Goal: Transaction & Acquisition: Obtain resource

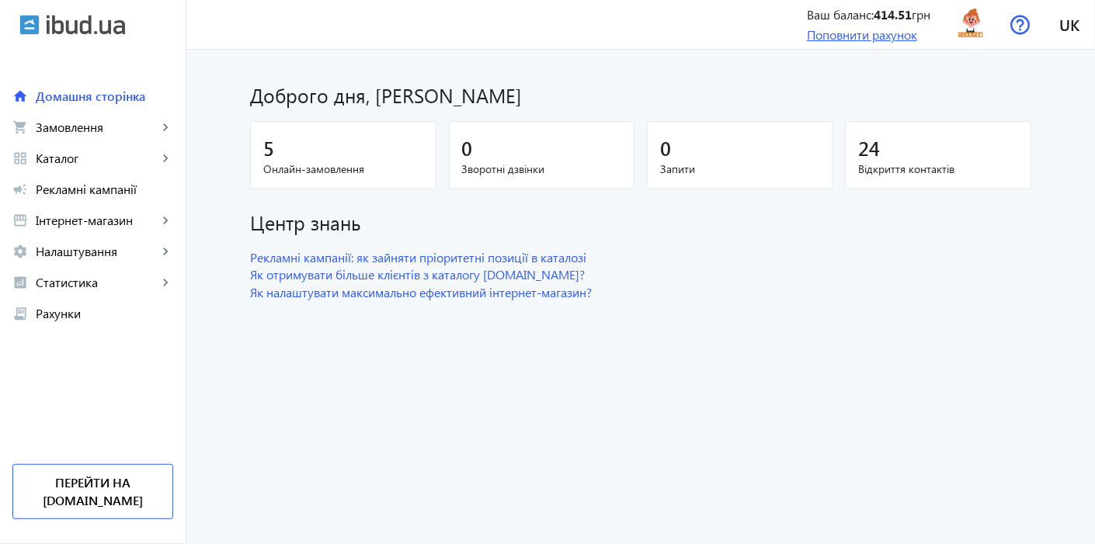
click at [857, 40] on link "Поповнити рахунок" at bounding box center [862, 34] width 110 height 16
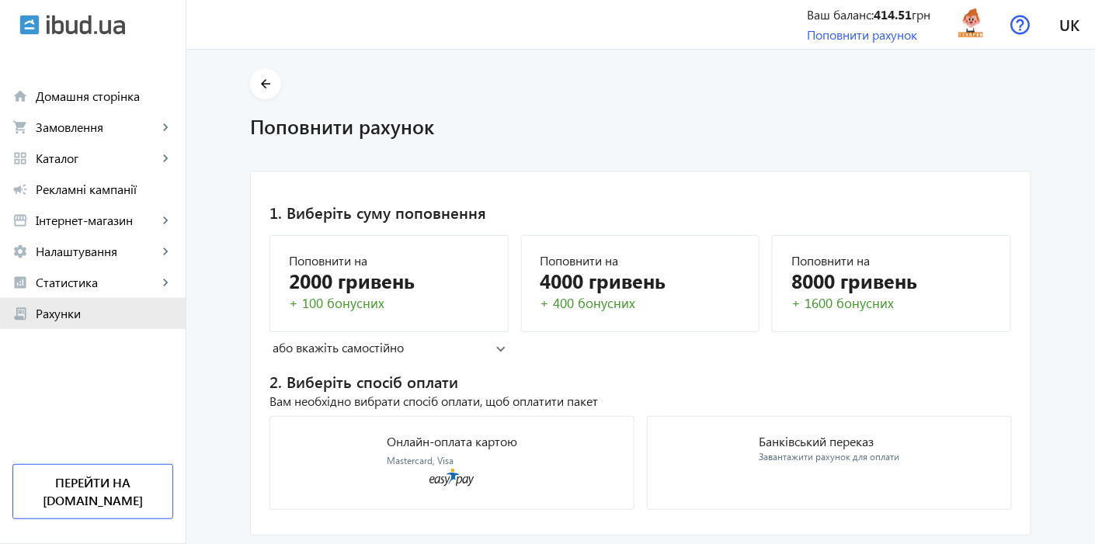
click at [120, 308] on span "Рахунки" at bounding box center [104, 314] width 137 height 16
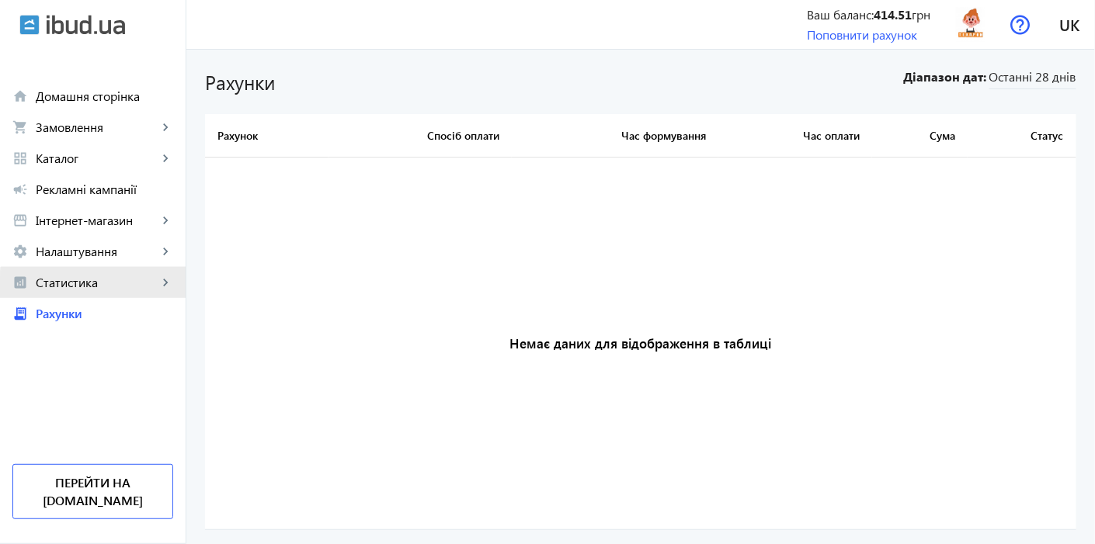
click at [139, 290] on link "analytics Статистика keyboard_arrow_right" at bounding box center [93, 282] width 186 height 31
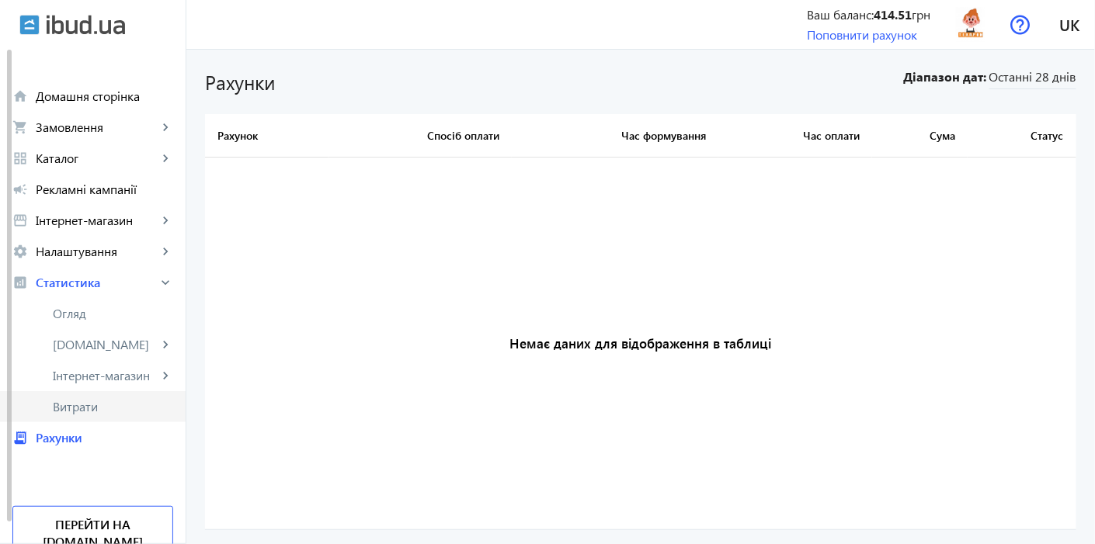
click at [92, 398] on link "Витрати" at bounding box center [93, 406] width 186 height 31
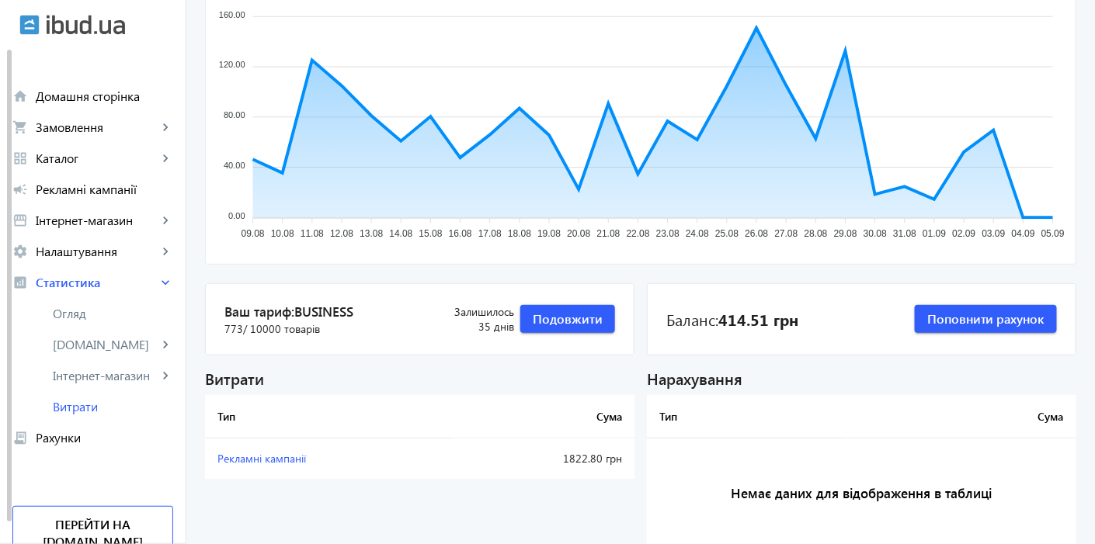
scroll to position [172, 0]
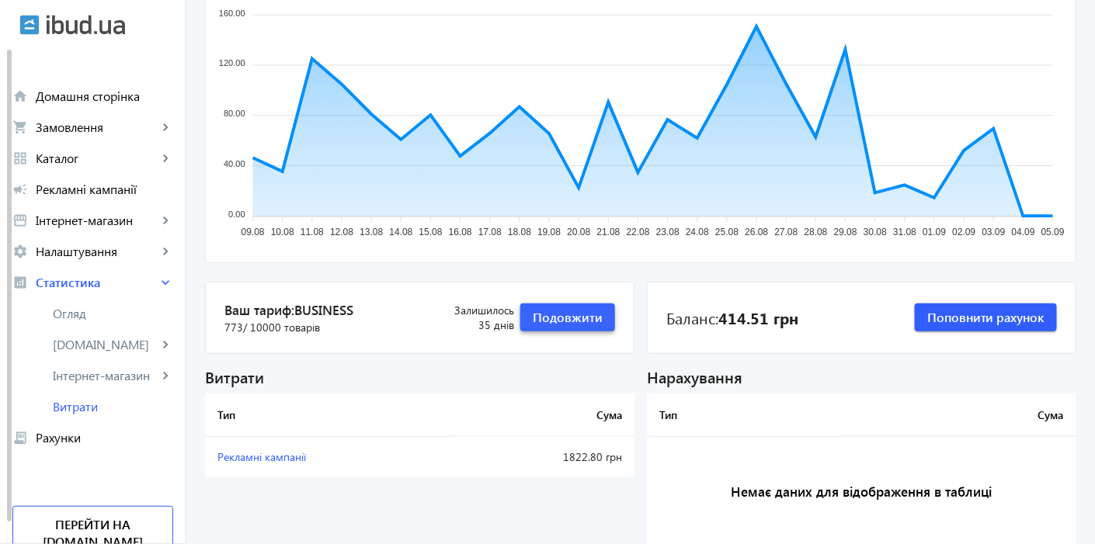
click at [551, 318] on span "Подовжити" at bounding box center [568, 317] width 70 height 17
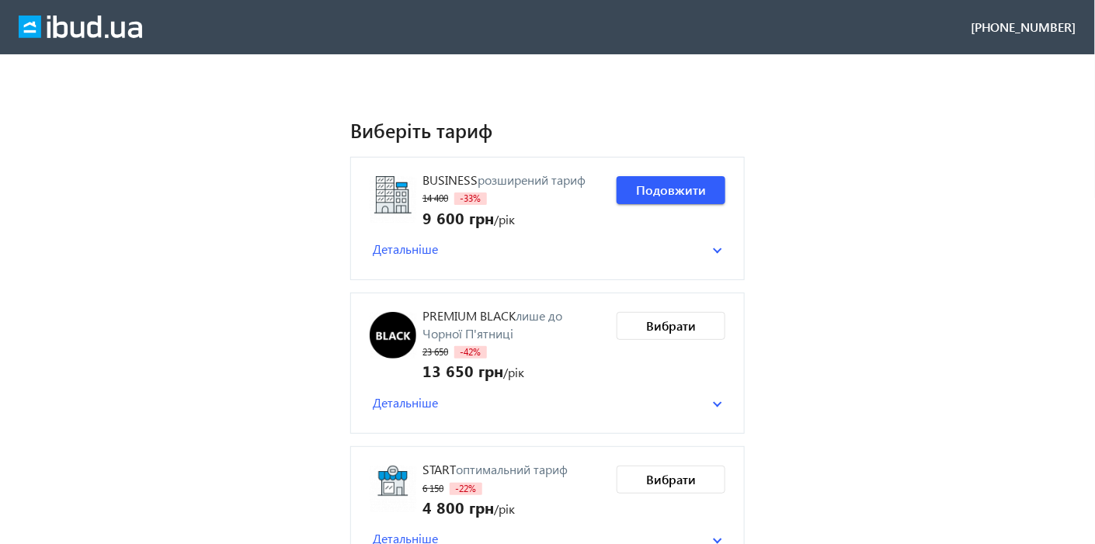
click at [622, 250] on mat-panel-title "Детальніше" at bounding box center [543, 249] width 340 height 17
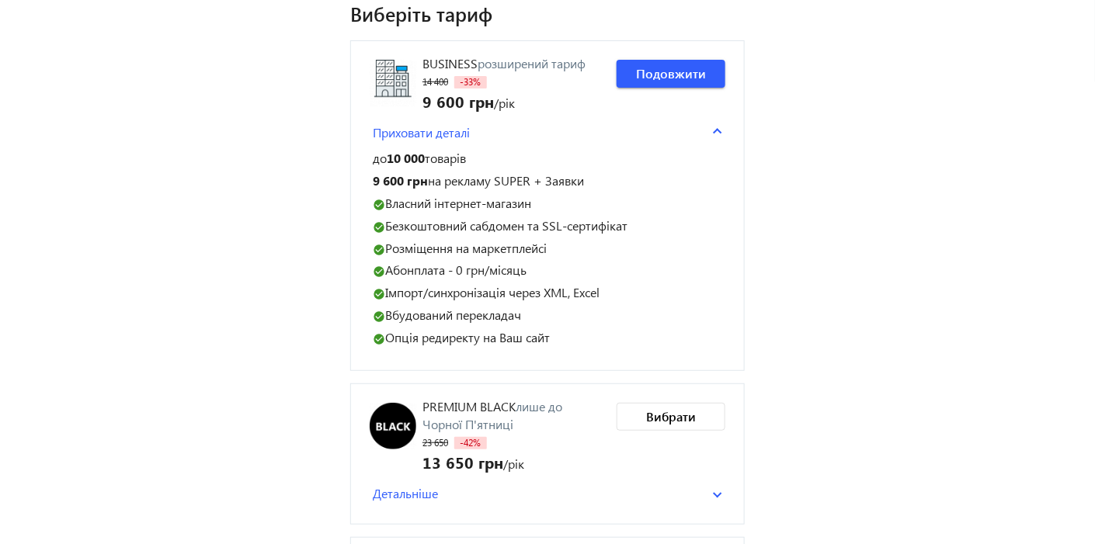
scroll to position [259, 0]
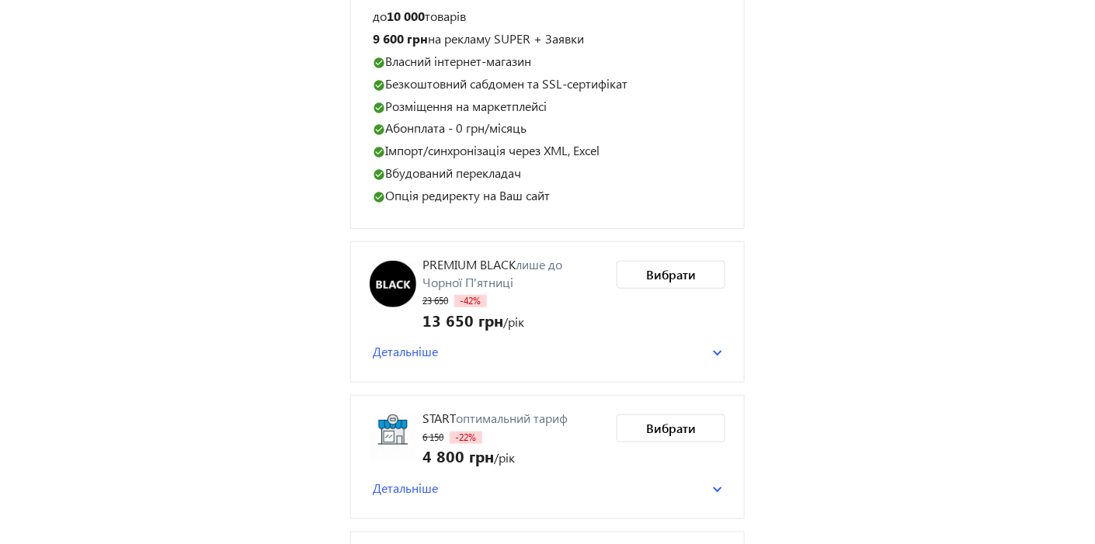
click at [398, 492] on span "Детальніше" at bounding box center [405, 488] width 65 height 17
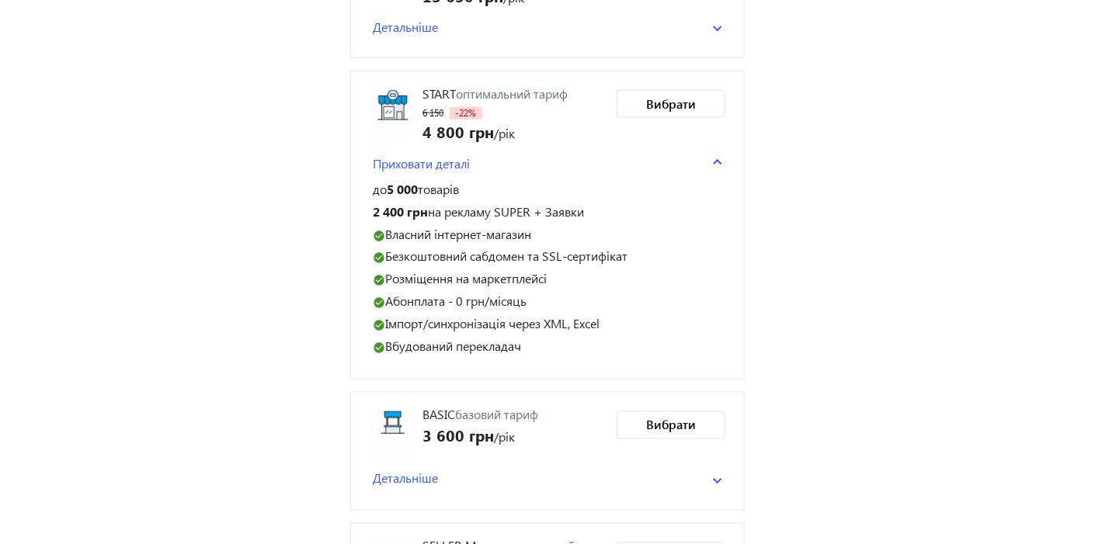
scroll to position [604, 0]
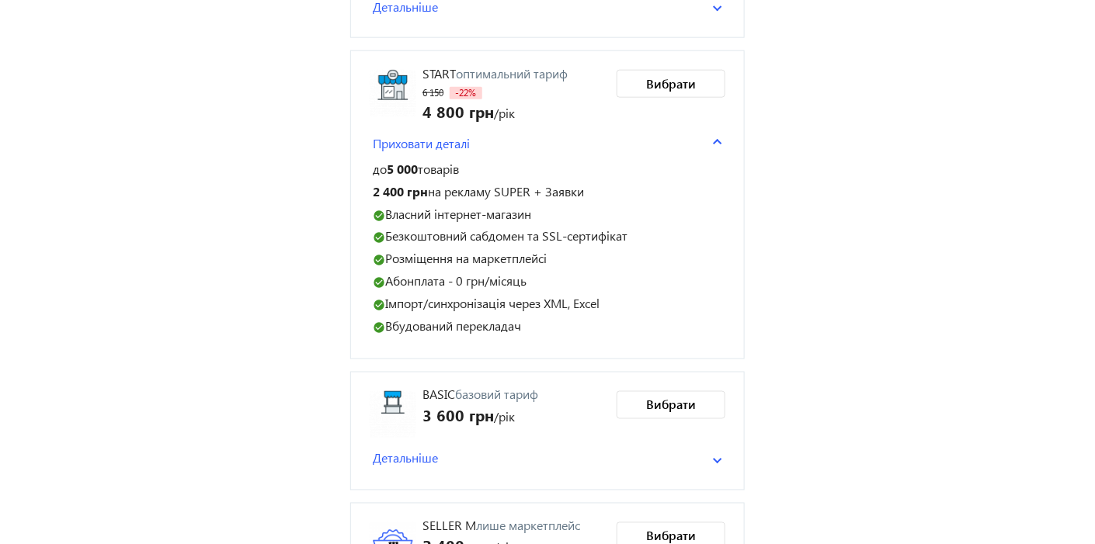
click at [393, 460] on span "Детальніше" at bounding box center [405, 459] width 65 height 17
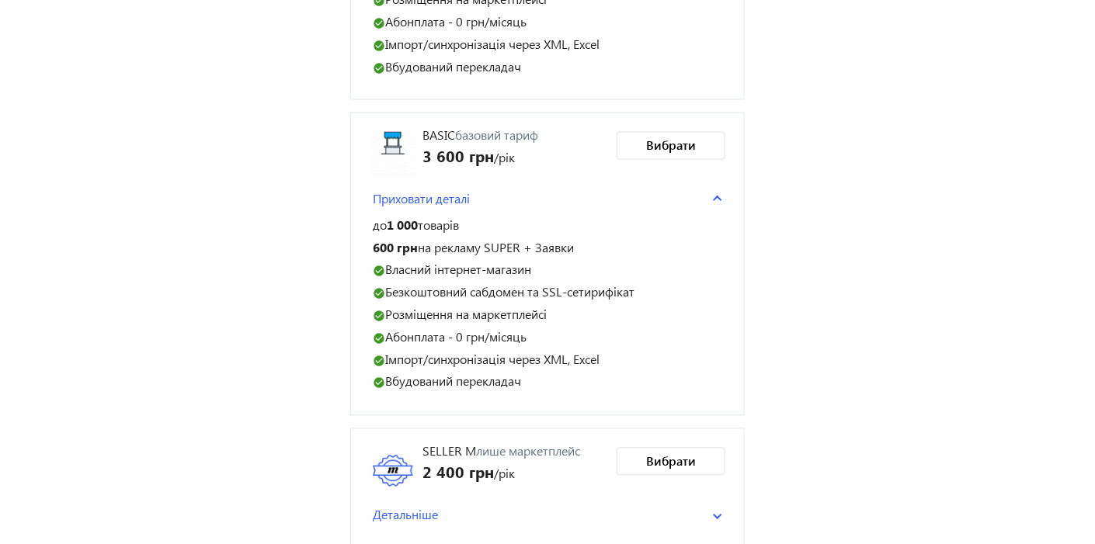
scroll to position [873, 0]
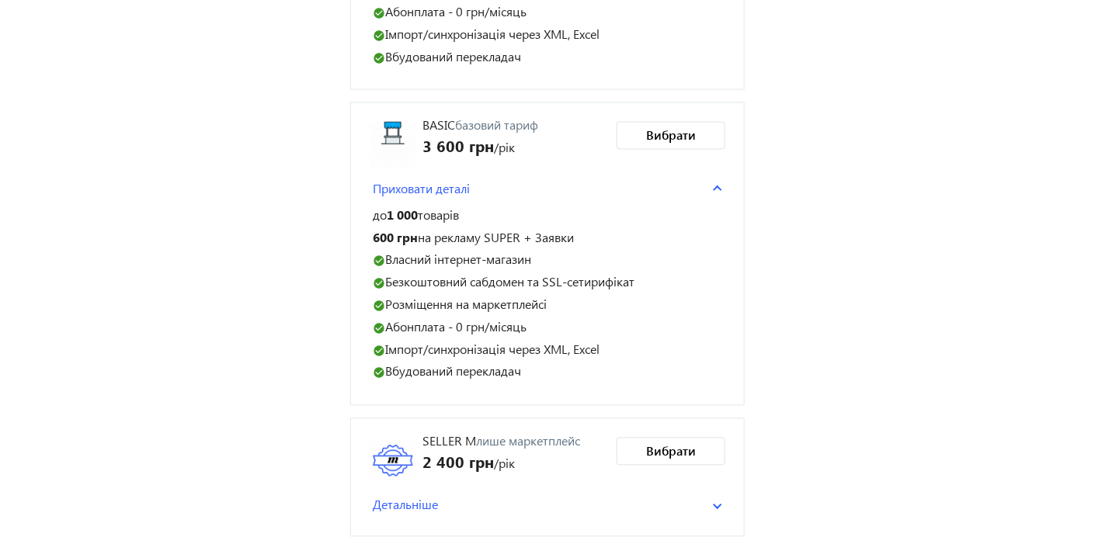
click at [674, 499] on mat-panel-title "Детальніше" at bounding box center [543, 505] width 340 height 17
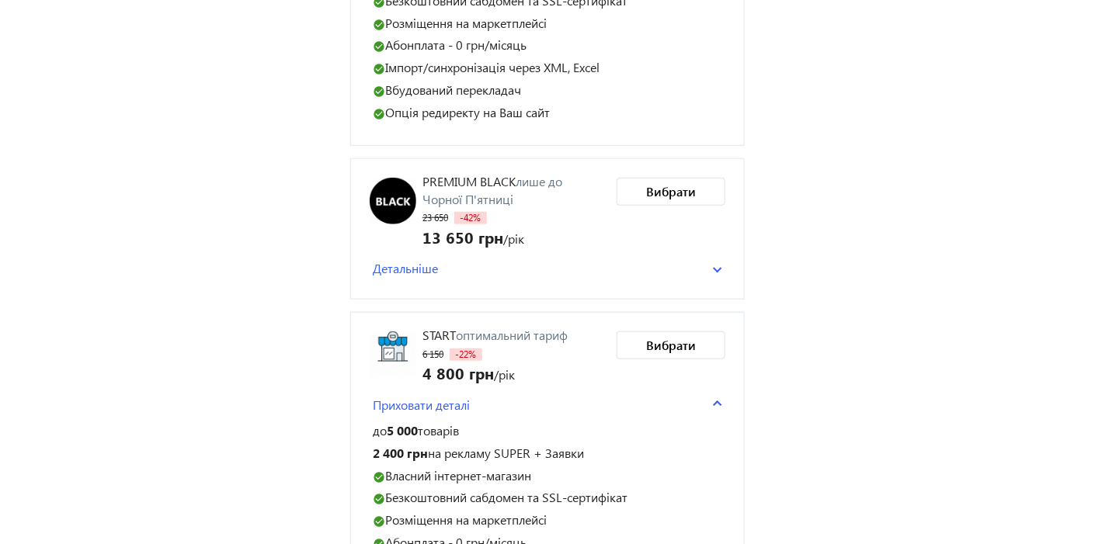
scroll to position [345, 0]
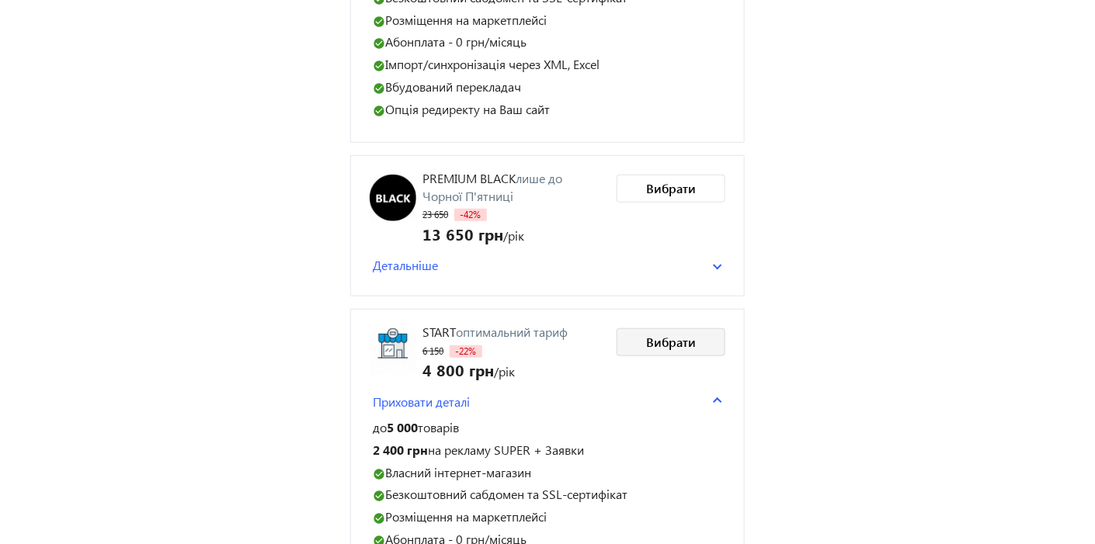
click at [687, 342] on span "Вибрати" at bounding box center [671, 342] width 50 height 17
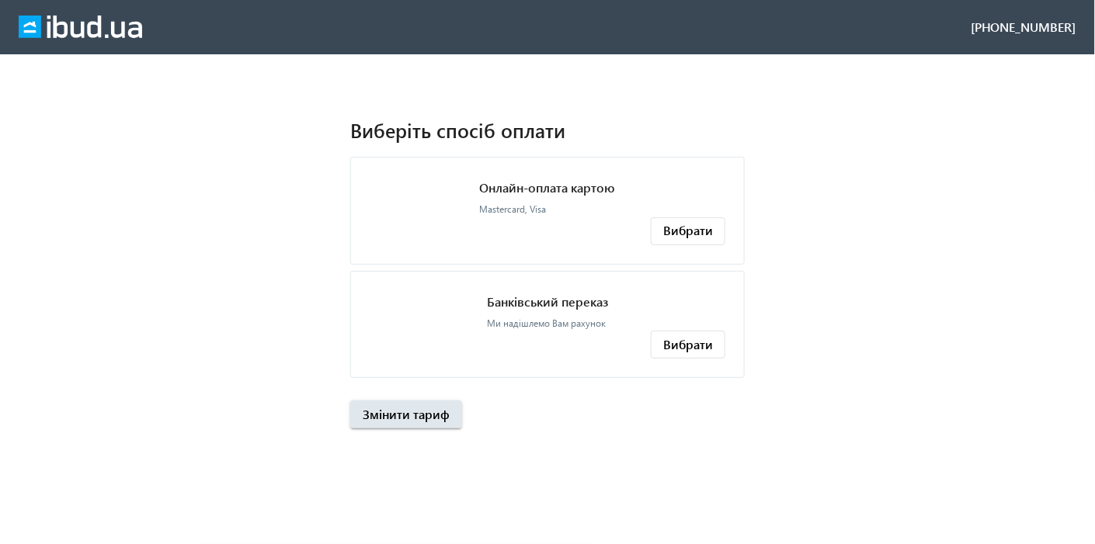
scroll to position [0, 0]
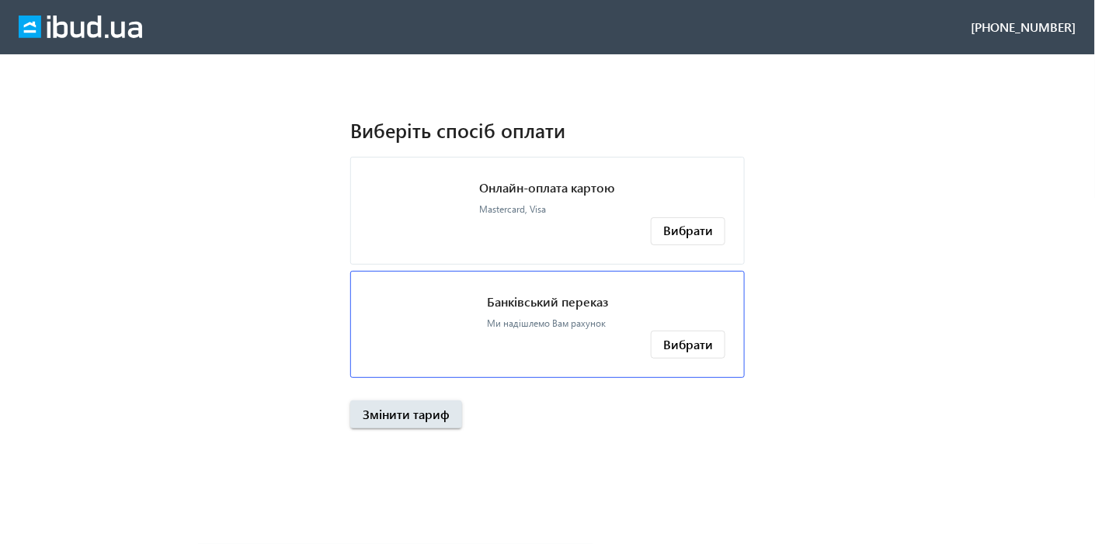
click at [459, 331] on mat-card "Банківський переказ Ми надішлемо Вам рахунок Вибрати" at bounding box center [547, 325] width 395 height 108
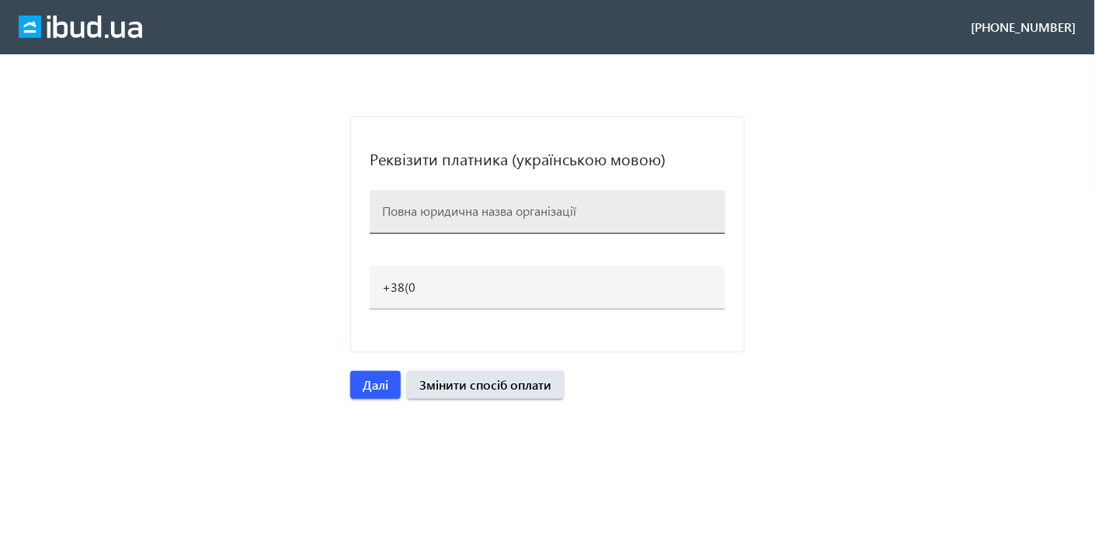
click at [555, 221] on div at bounding box center [547, 211] width 331 height 43
click at [553, 207] on input at bounding box center [547, 211] width 331 height 16
type input "ТОВАРИСТВО З ОБМЕЖЕНОЮ ВІДПОВІДАЛЬНІСТЮ "УТД ТЕХПРОМ""
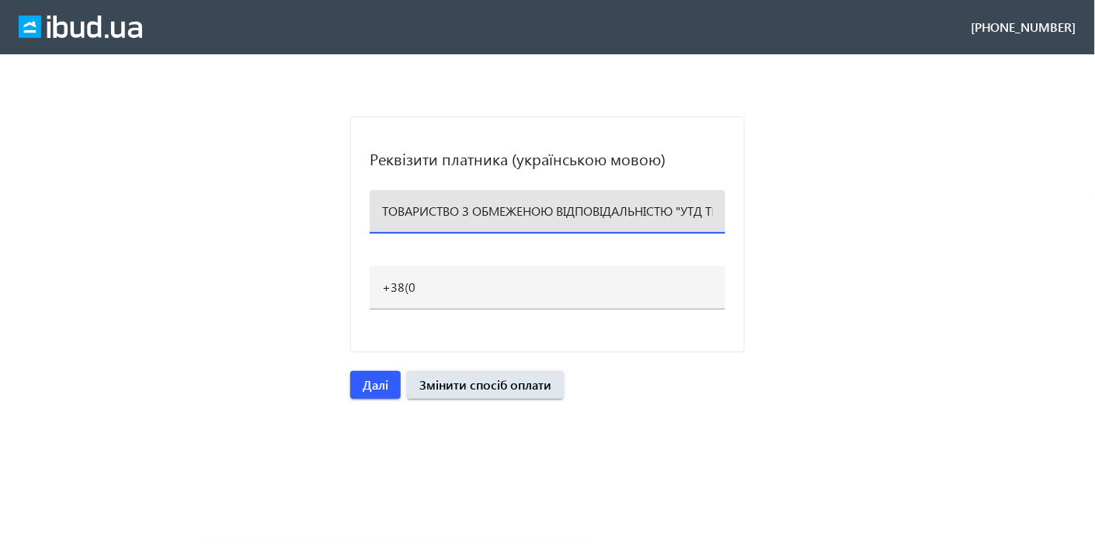
scroll to position [0, 59]
drag, startPoint x: 617, startPoint y: 210, endPoint x: 811, endPoint y: 207, distance: 193.4
click at [811, 207] on loading-spinner "Реквізити платника (українською мовою) ТОВАРИСТВО З ОБМЕЖЕНОЮ ВІДПОВІДАЛЬНІСТЮ …" at bounding box center [547, 258] width 1095 height 283
click at [840, 280] on loading-spinner "Реквізити платника (українською мовою) ТОВАРИСТВО З ОБМЕЖЕНОЮ ВІДПОВІДАЛЬНІСТЮ …" at bounding box center [547, 258] width 1095 height 283
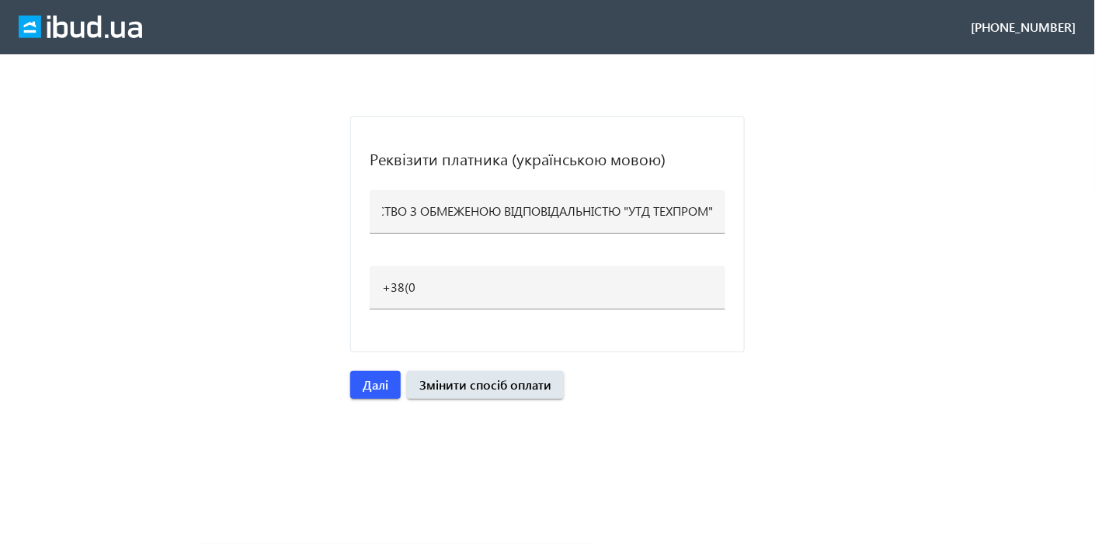
scroll to position [0, 0]
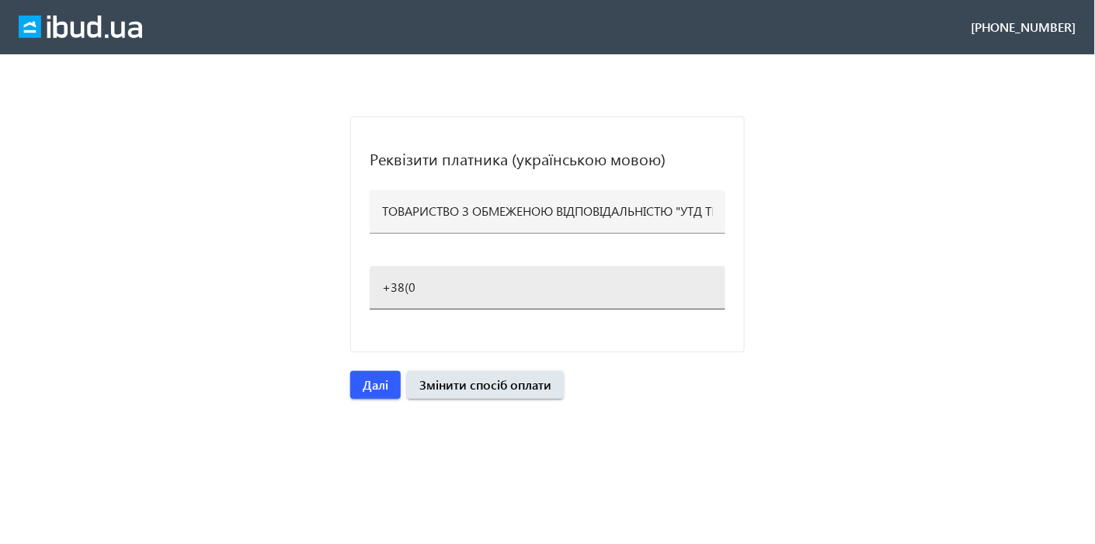
click at [449, 290] on input "+38(0" at bounding box center [547, 287] width 331 height 16
type input "+38(097)746-15-45"
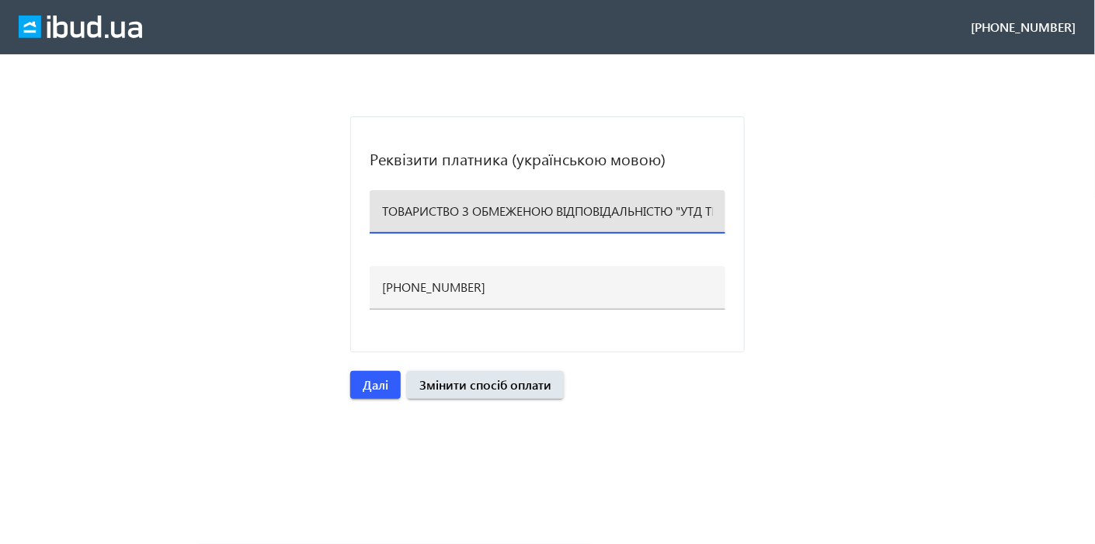
scroll to position [0, 59]
drag, startPoint x: 556, startPoint y: 210, endPoint x: 771, endPoint y: 211, distance: 214.4
click at [771, 211] on loading-spinner "Реквізити платника (українською мовою) ТОВАРИСТВО З ОБМЕЖЕНОЮ ВІДПОВІДАЛЬНІСТЮ …" at bounding box center [547, 258] width 1095 height 283
click at [683, 242] on div at bounding box center [548, 241] width 356 height 14
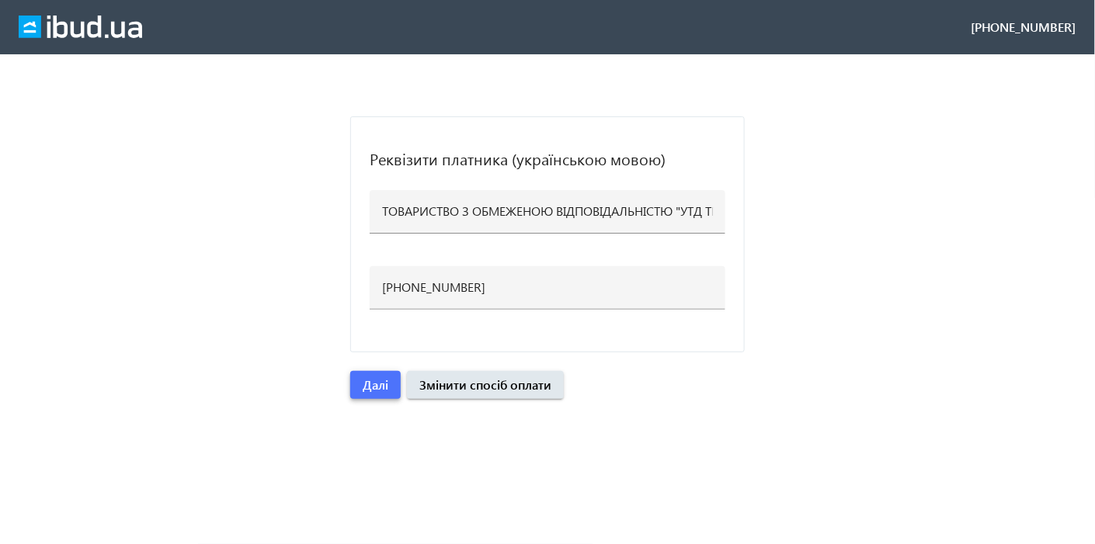
click at [371, 379] on span "Далі" at bounding box center [376, 385] width 26 height 17
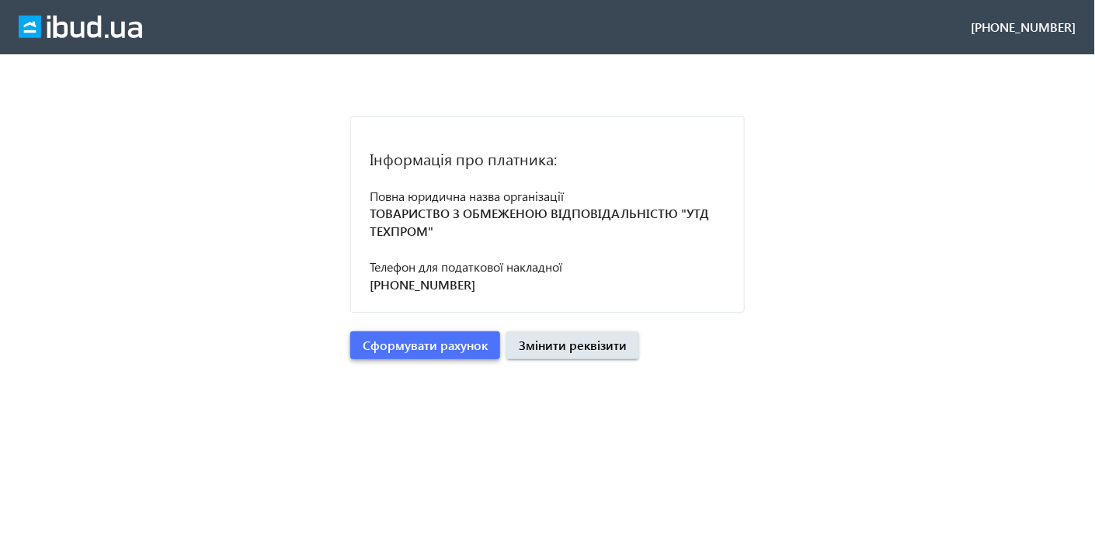
click at [373, 348] on span "Сформувати рахунок" at bounding box center [425, 345] width 125 height 17
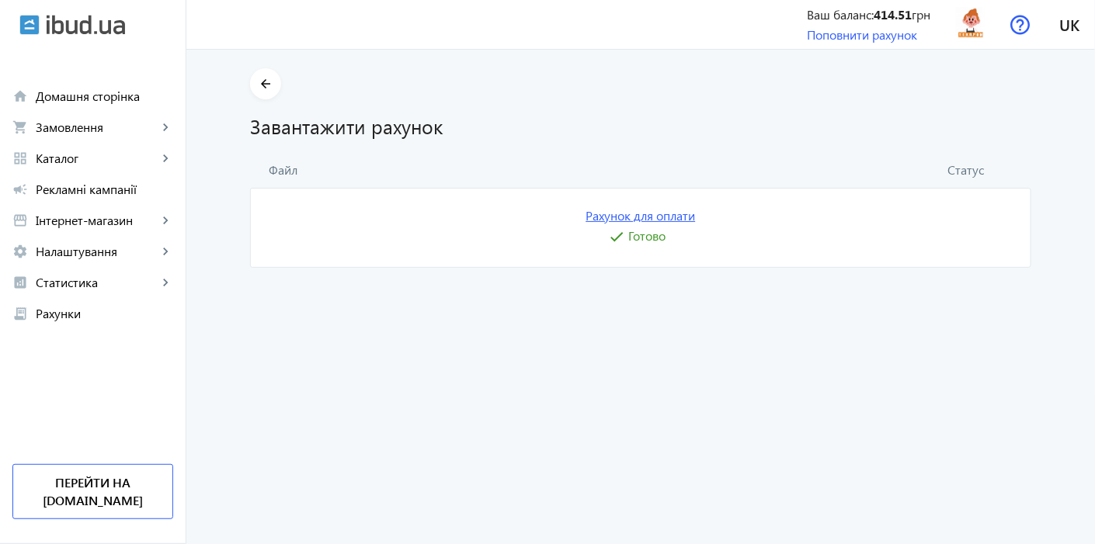
click at [645, 218] on link "Рахунок для оплати" at bounding box center [641, 215] width 110 height 17
click at [972, 43] on span at bounding box center [971, 24] width 50 height 37
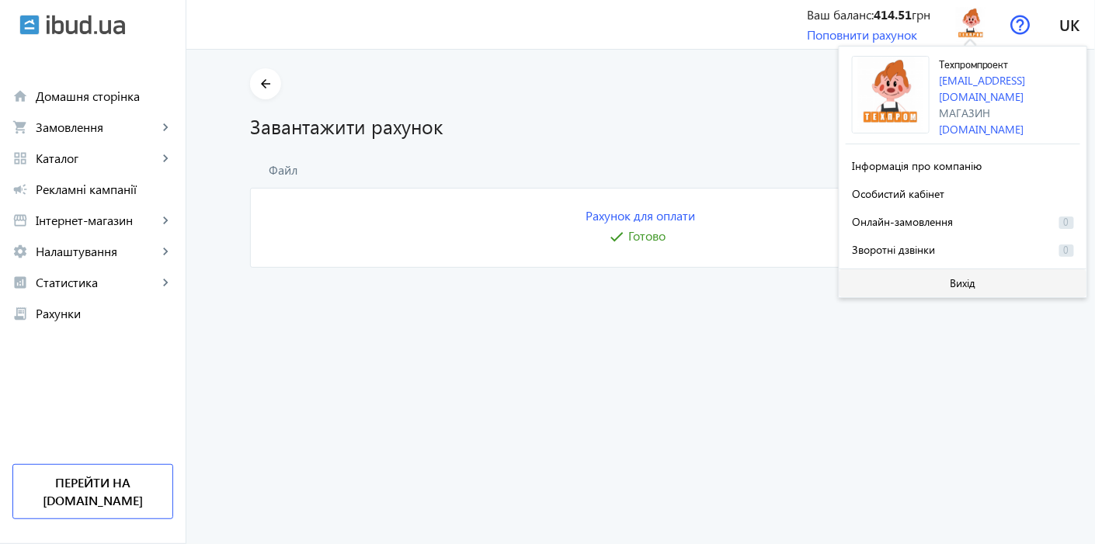
click at [905, 274] on span at bounding box center [963, 283] width 247 height 37
